Goal: Information Seeking & Learning: Compare options

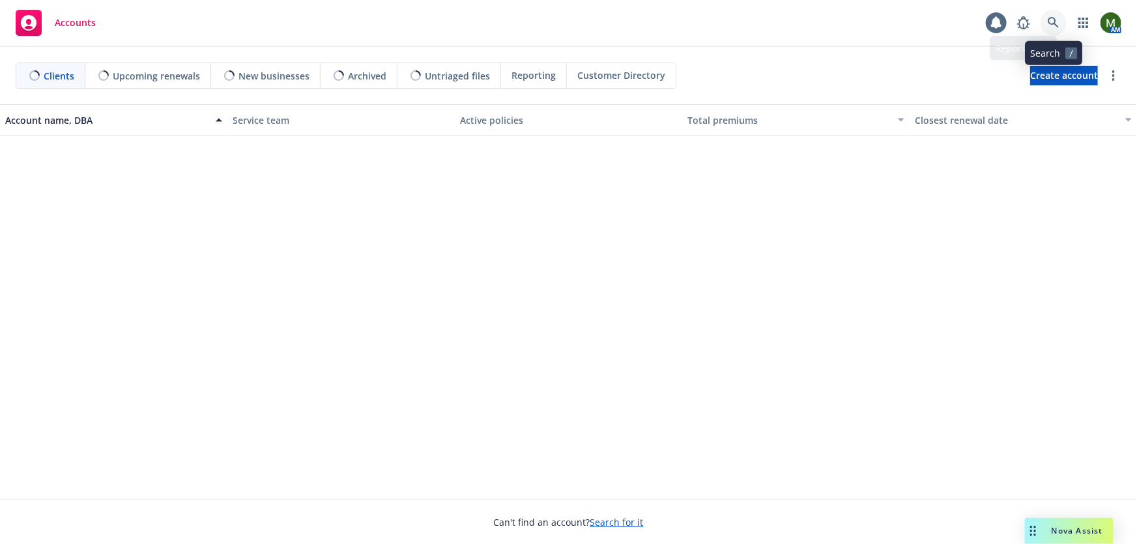
click at [1049, 22] on icon at bounding box center [1054, 23] width 12 height 12
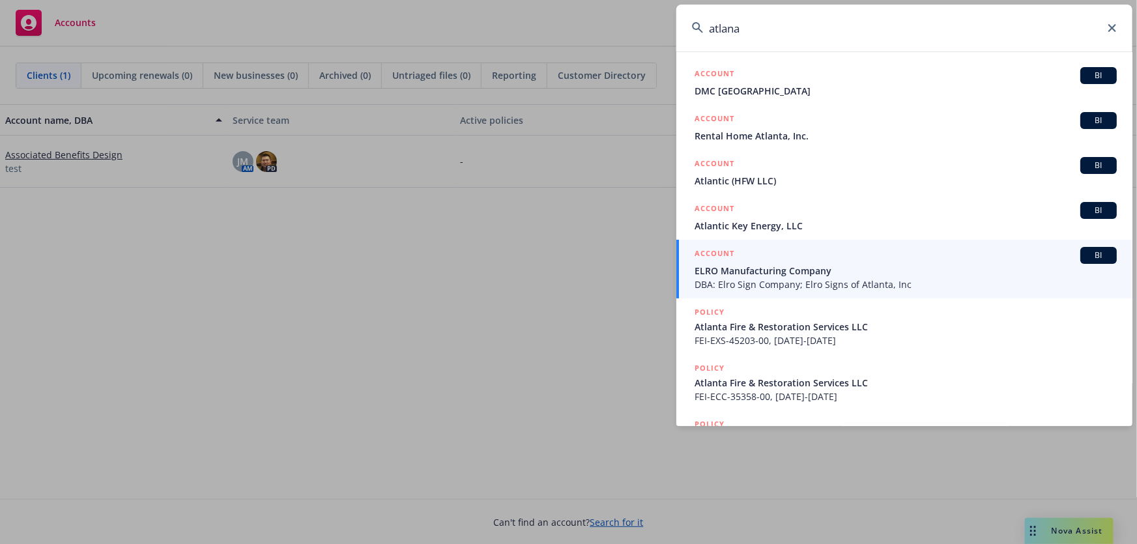
drag, startPoint x: 750, startPoint y: 33, endPoint x: 650, endPoint y: 44, distance: 100.3
click at [650, 44] on div "atlana ACCOUNT BI DMC Atlanta ACCOUNT BI Rental Home Atlanta, Inc. ACCOUNT BI A…" at bounding box center [568, 272] width 1137 height 544
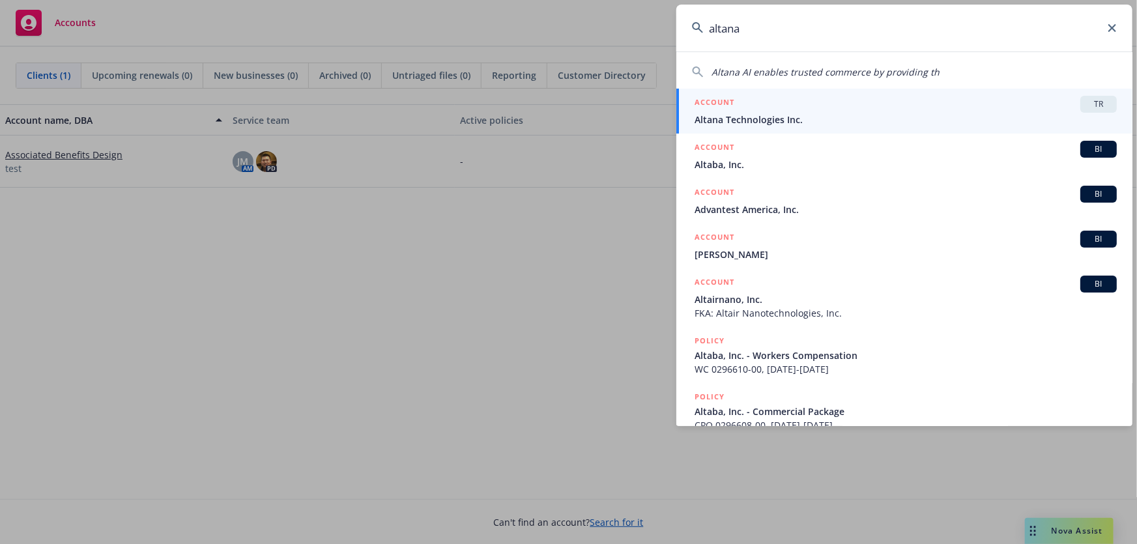
type input "altana"
click at [763, 118] on span "Altana Technologies Inc." at bounding box center [906, 120] width 422 height 14
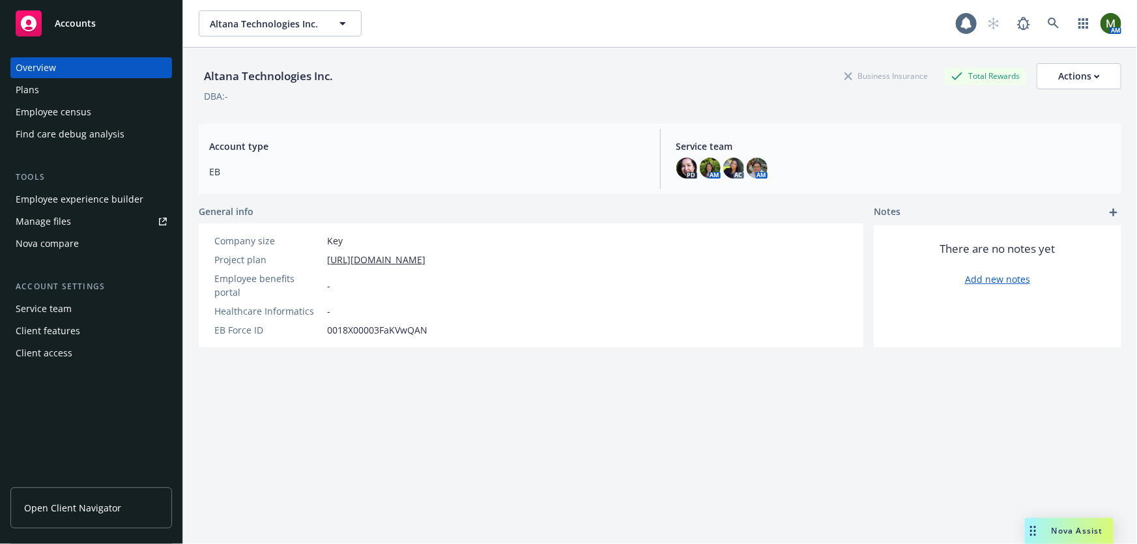
click at [59, 243] on div "Nova compare" at bounding box center [47, 243] width 63 height 21
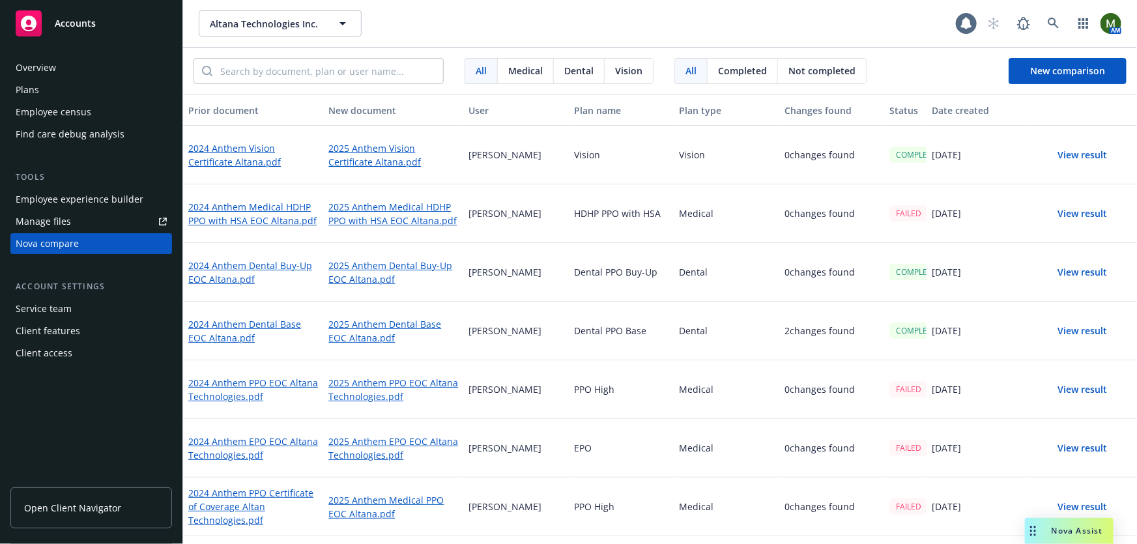
click at [1075, 209] on button "View result" at bounding box center [1083, 214] width 91 height 26
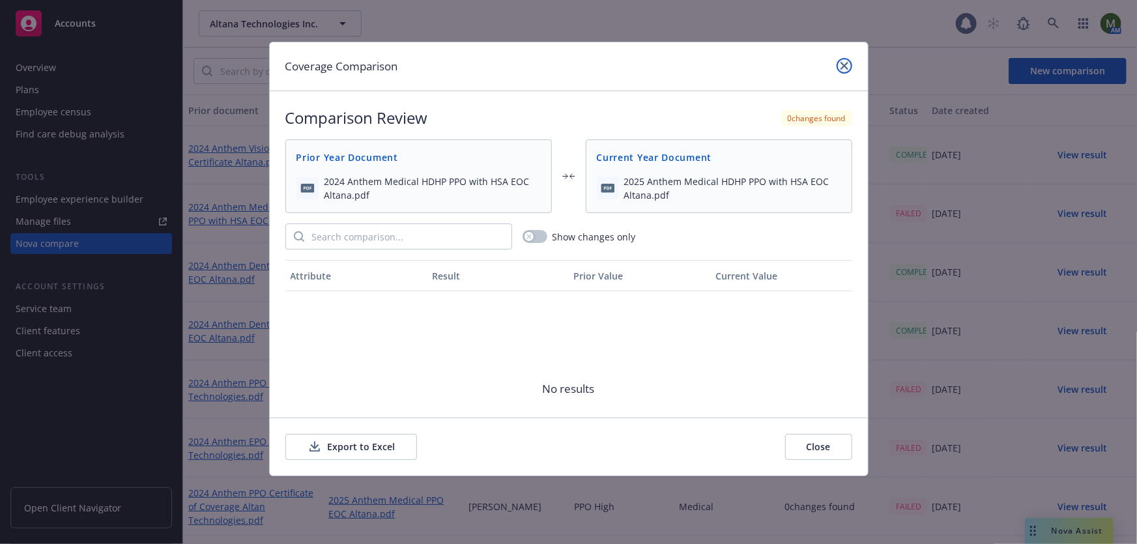
click at [844, 65] on icon "close" at bounding box center [845, 66] width 8 height 8
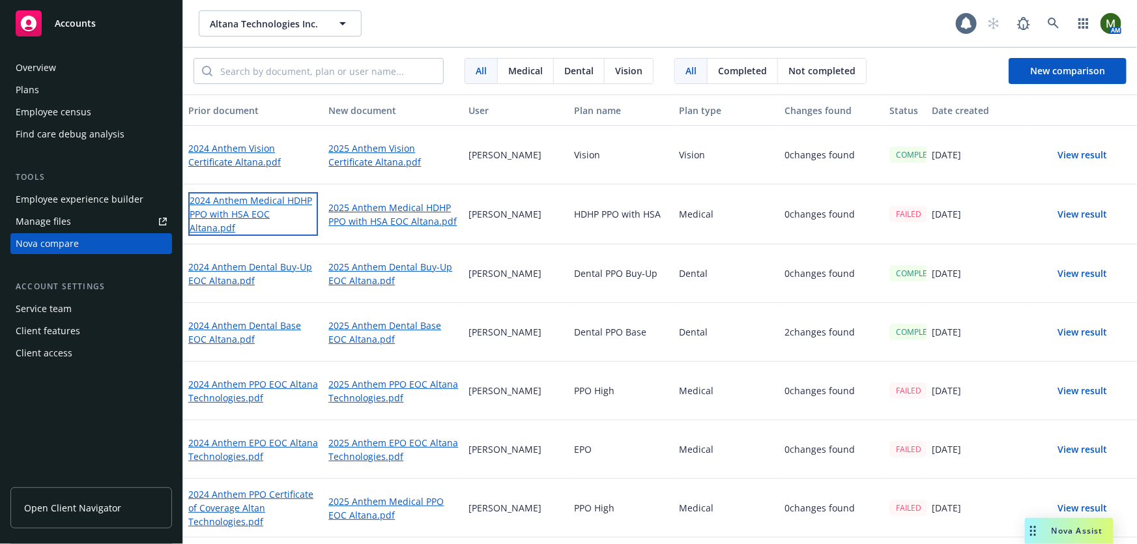
click at [248, 205] on link "2024 Anthem Medical HDHP PPO with HSA EOC Altana.pdf" at bounding box center [253, 214] width 130 height 44
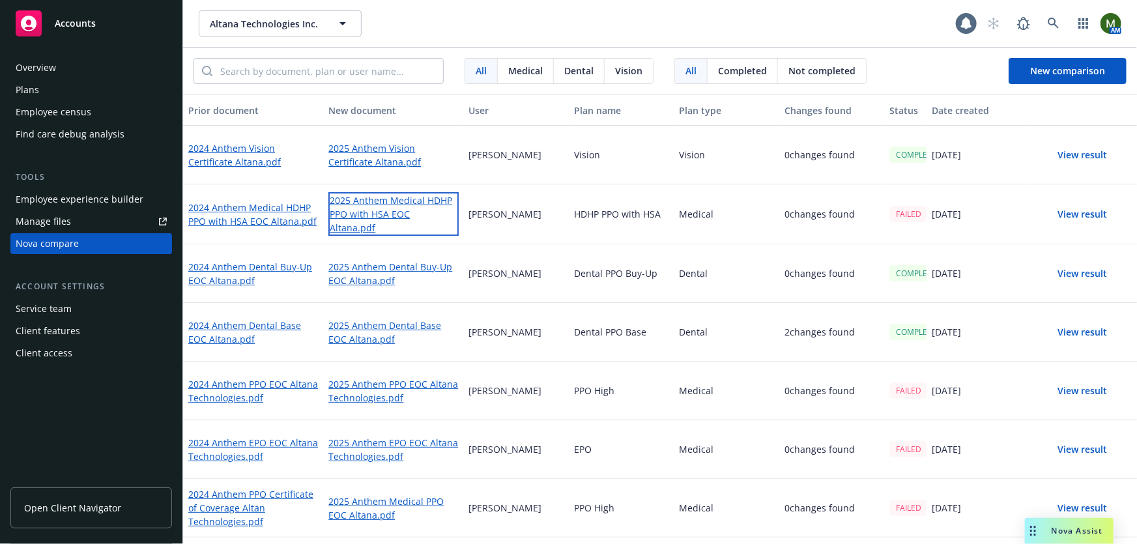
click at [405, 209] on link "2025 Anthem Medical HDHP PPO with HSA EOC Altana.pdf" at bounding box center [393, 214] width 130 height 44
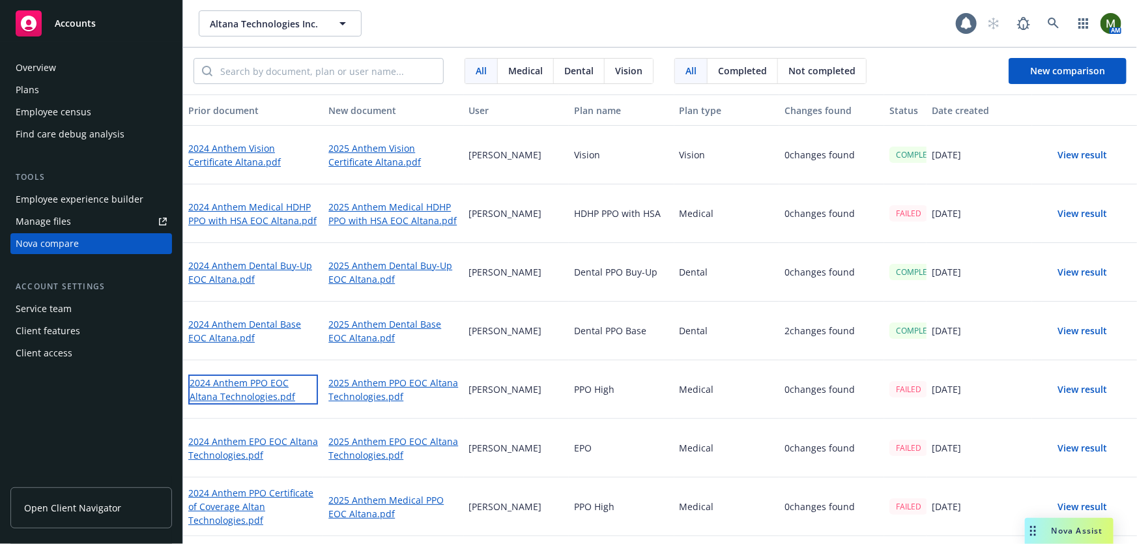
click at [239, 381] on link "2024 Anthem PPO EOC Altana Technologies.pdf" at bounding box center [253, 390] width 130 height 30
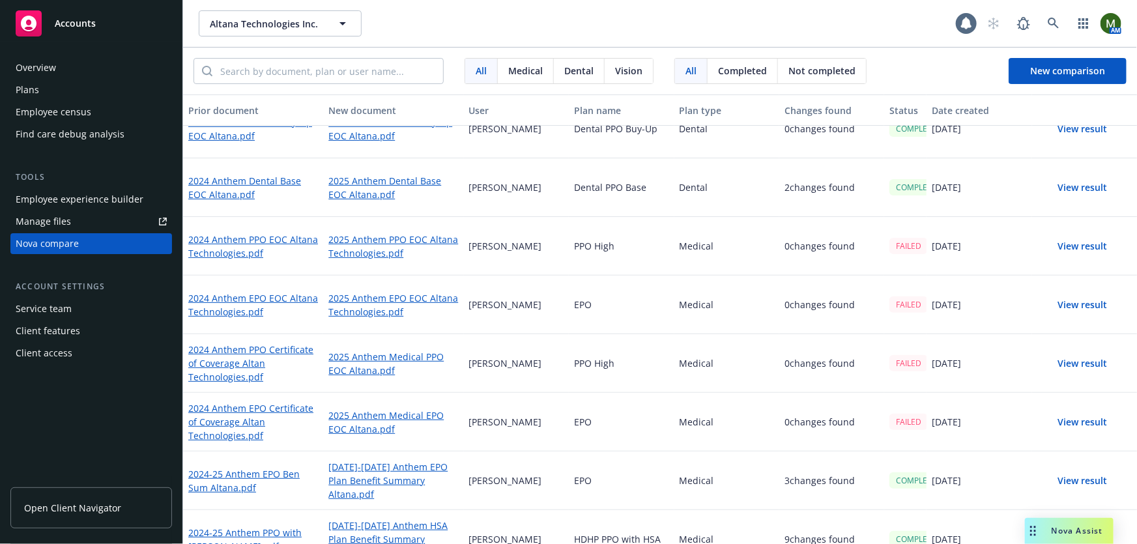
scroll to position [158, 0]
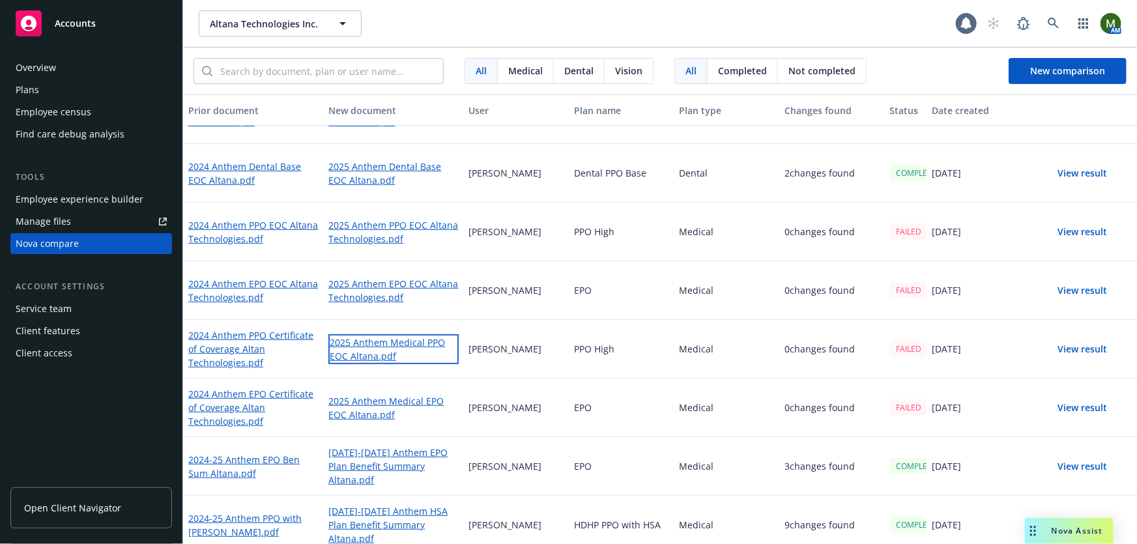
click at [385, 345] on link "2025 Anthem Medical PPO EOC Altana.pdf" at bounding box center [393, 349] width 130 height 30
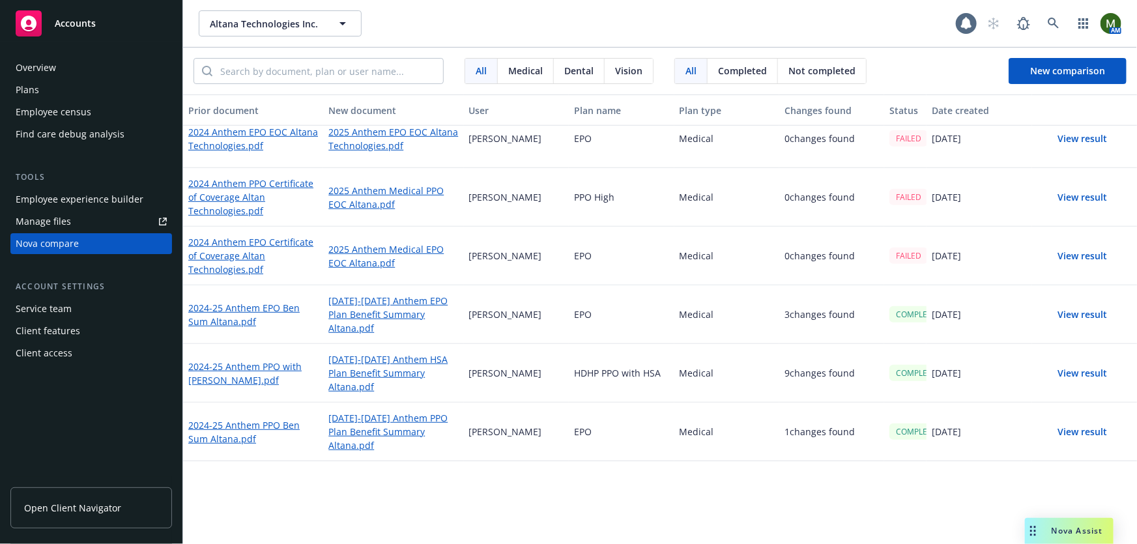
scroll to position [0, 0]
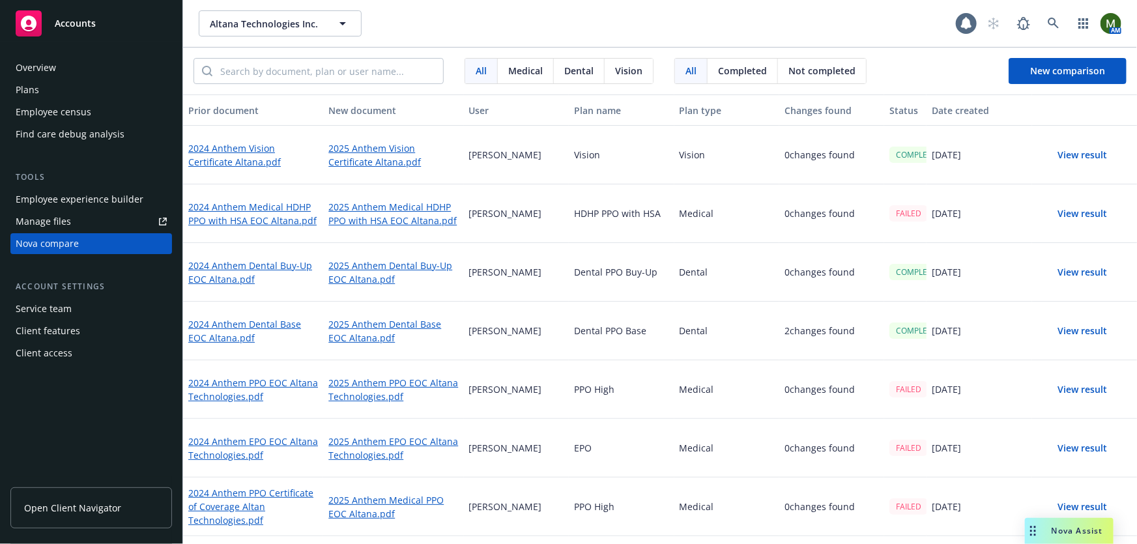
click at [716, 20] on div "Altana Technologies Inc. Altana Technologies Inc." at bounding box center [577, 23] width 757 height 26
